Goal: Find specific page/section: Find specific page/section

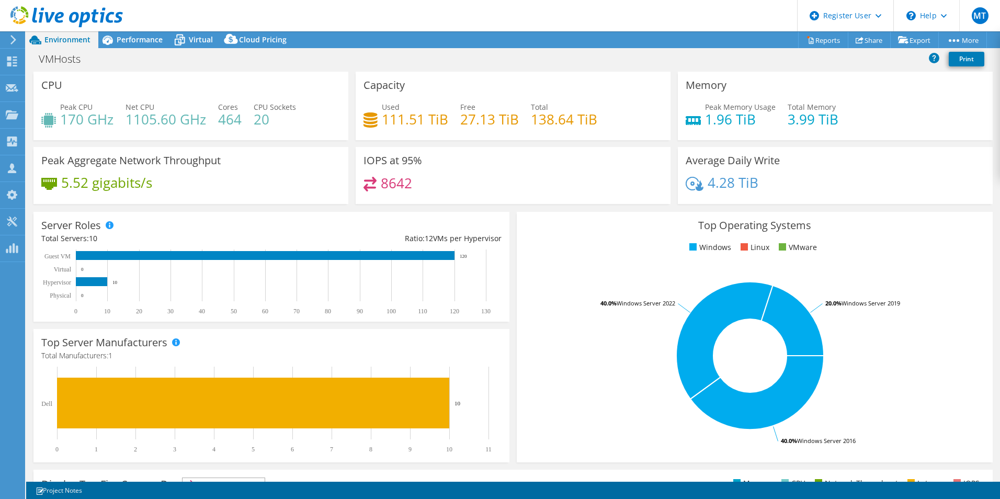
select select "[GEOGRAPHIC_DATA]"
select select "CAD"
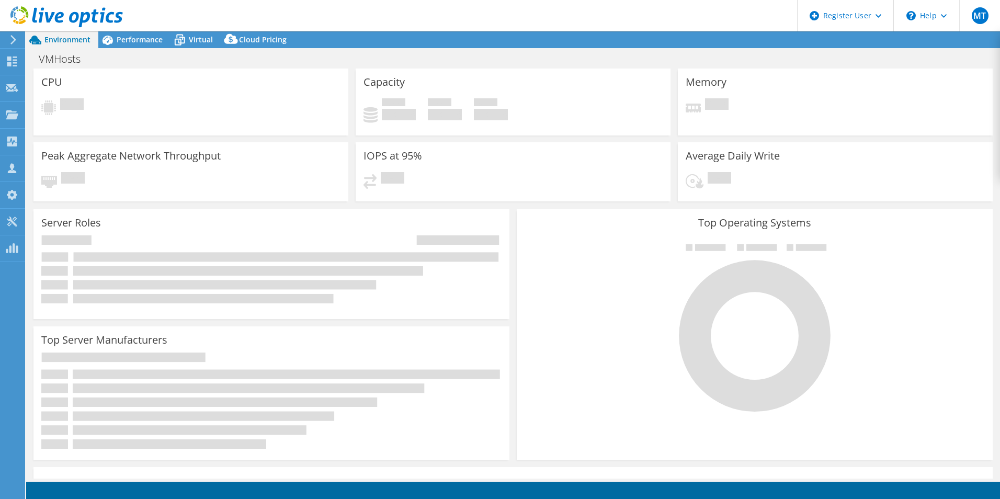
select select "[GEOGRAPHIC_DATA]"
select select "CAD"
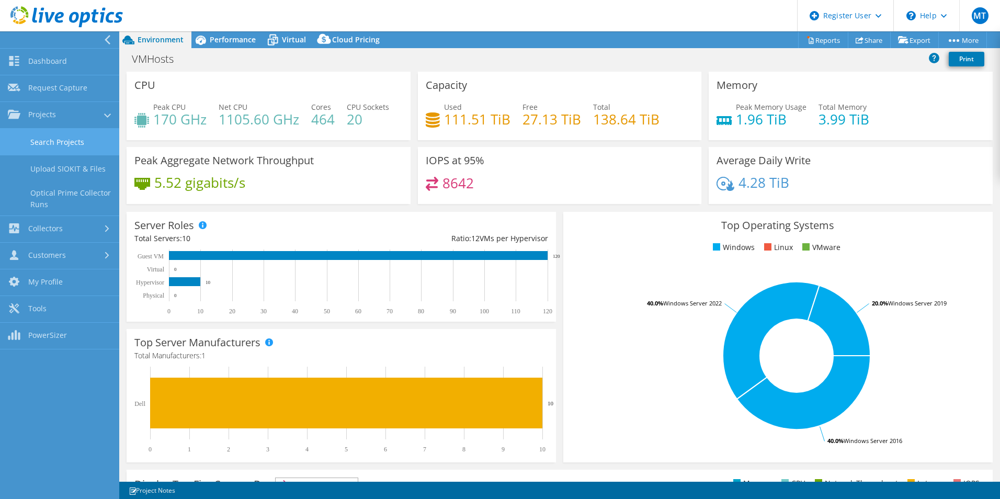
click at [33, 143] on link "Search Projects" at bounding box center [59, 142] width 119 height 27
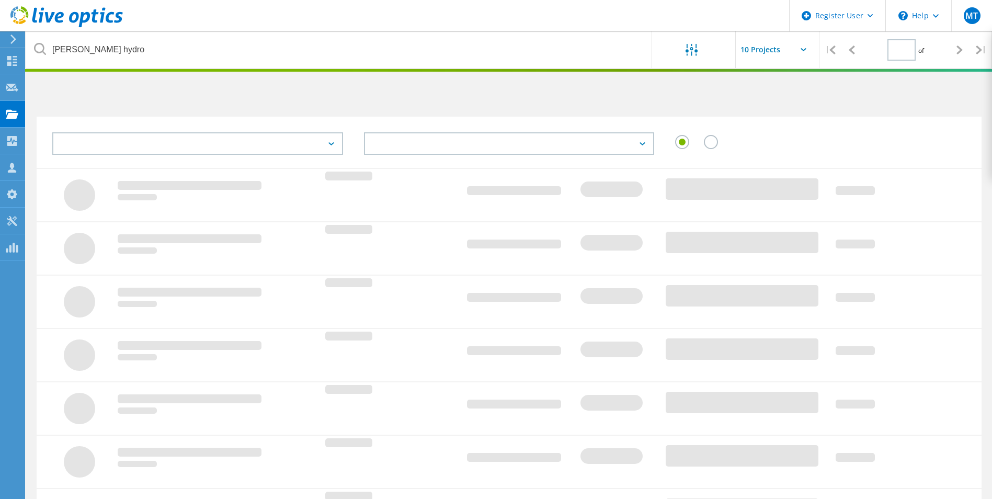
type input "1"
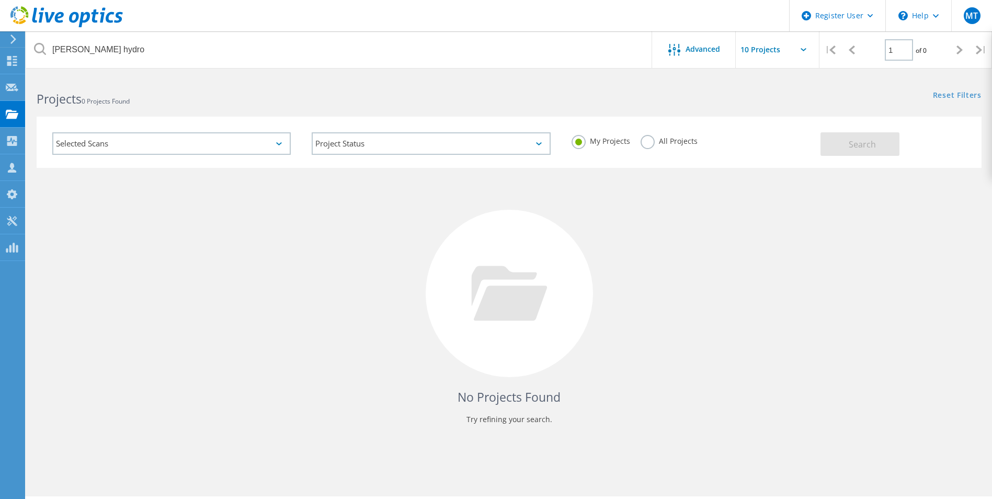
click at [663, 142] on label "All Projects" at bounding box center [668, 140] width 57 height 10
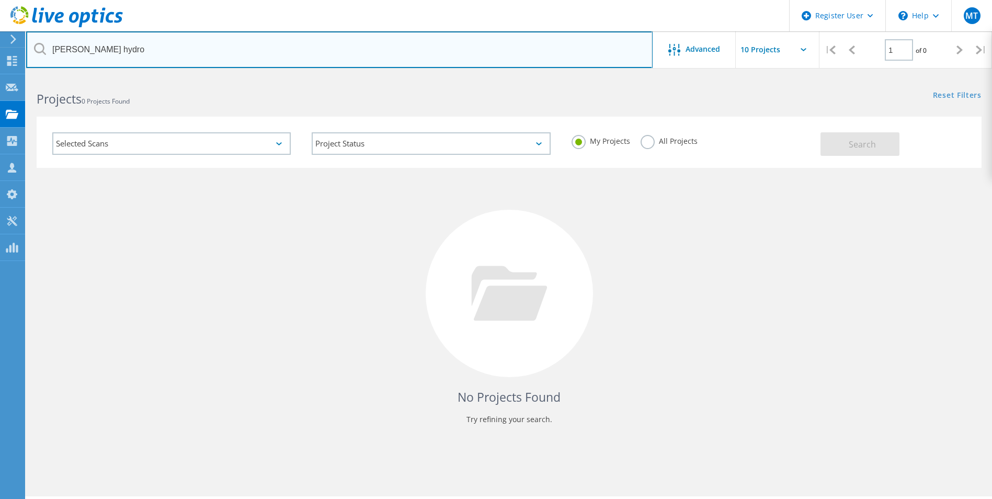
drag, startPoint x: 110, startPoint y: 54, endPoint x: -68, endPoint y: 65, distance: 179.1
click at [0, 65] on html "Register User \n Help Explore Helpful Articles Contact Support MT Dell User [PE…" at bounding box center [496, 263] width 992 height 527
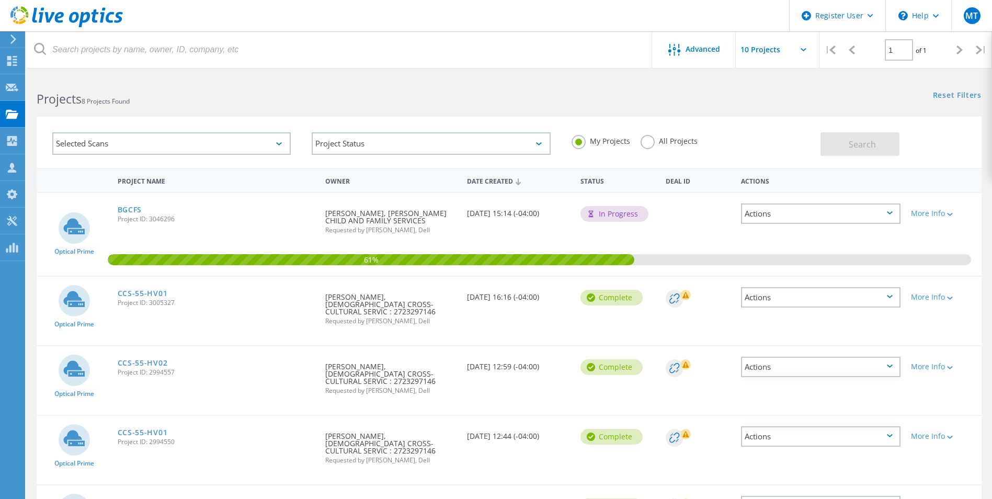
click at [384, 219] on div "Requested By [PERSON_NAME], [PERSON_NAME] CHILD AND FAMILY SERVICES Requested b…" at bounding box center [391, 218] width 142 height 51
click at [131, 209] on link "BGCFS" at bounding box center [130, 209] width 25 height 7
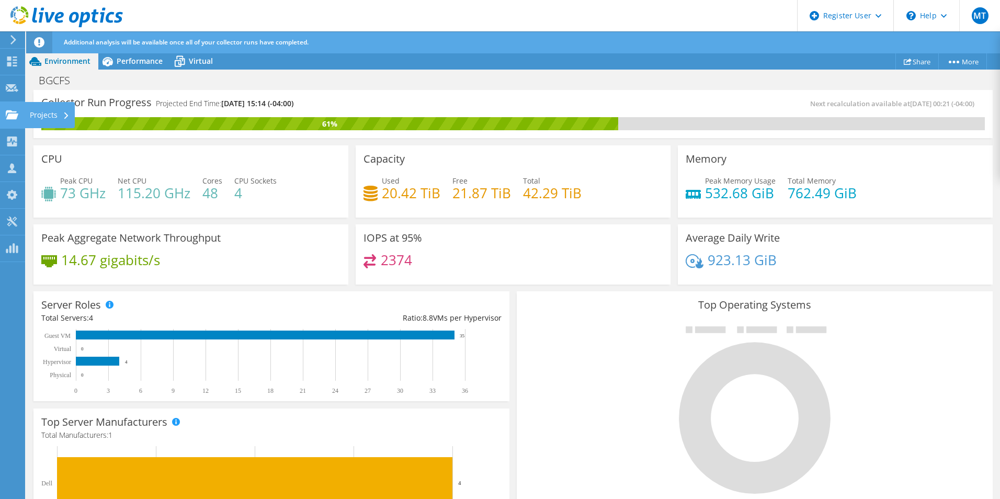
click at [16, 112] on icon at bounding box center [12, 115] width 13 height 10
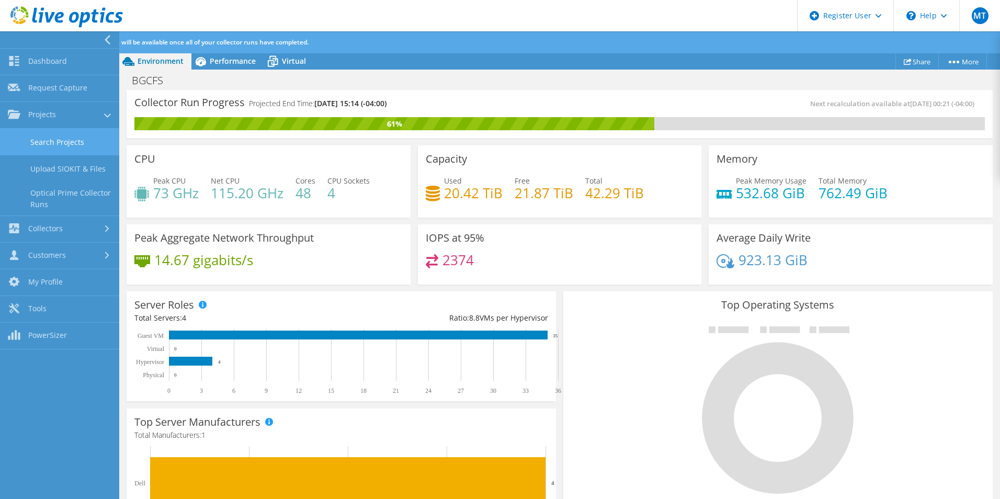
click at [26, 140] on link "Search Projects" at bounding box center [59, 142] width 119 height 27
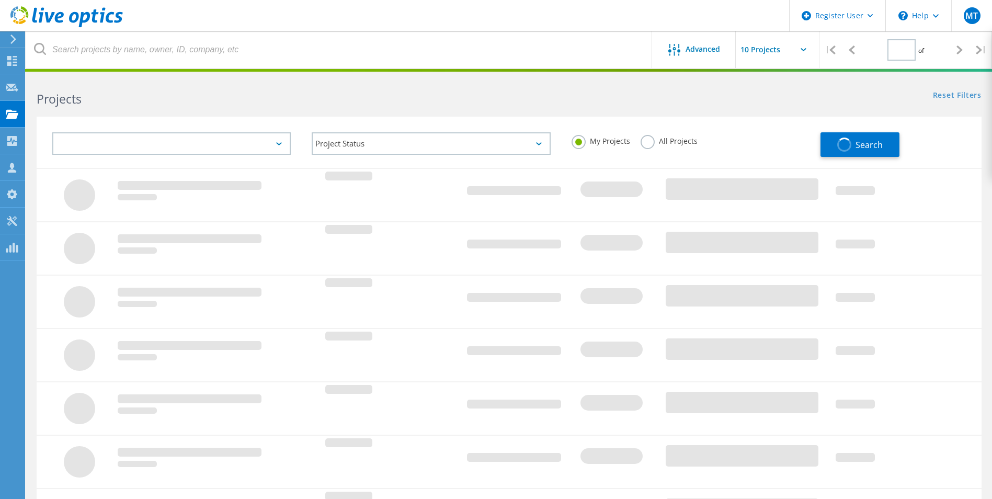
type input "1"
